Goal: Navigation & Orientation: Find specific page/section

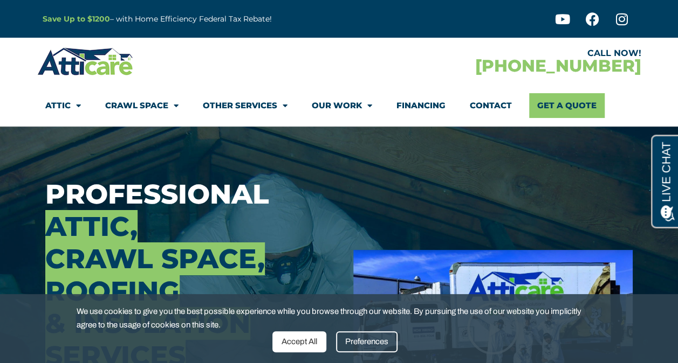
click at [285, 107] on span "Menu" at bounding box center [282, 106] width 10 height 19
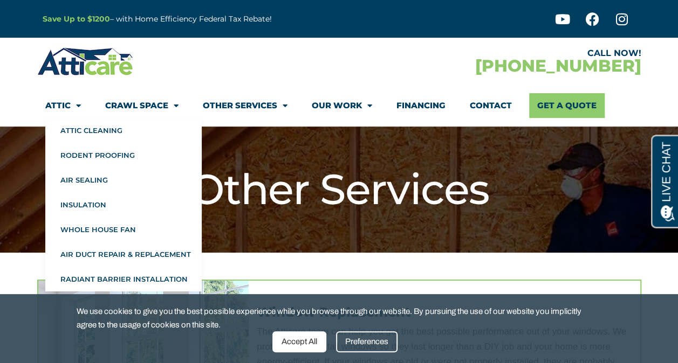
click at [81, 106] on li "Attic Attic Cleaning Rodent Proofing Air Sealing Insulation Whole House Fan Air…" at bounding box center [69, 105] width 48 height 25
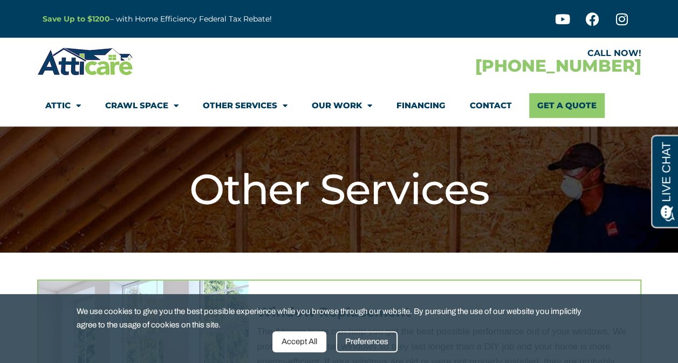
click at [319, 46] on div at bounding box center [188, 61] width 302 height 31
